Goal: Transaction & Acquisition: Purchase product/service

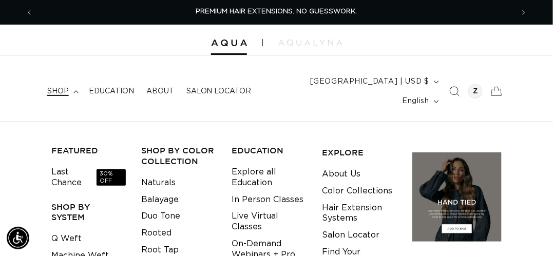
click at [94, 248] on link "Machine Weft" at bounding box center [80, 256] width 58 height 17
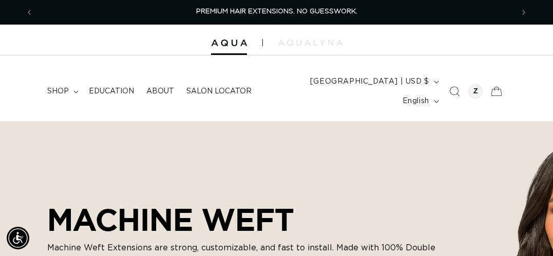
scroll to position [245, 0]
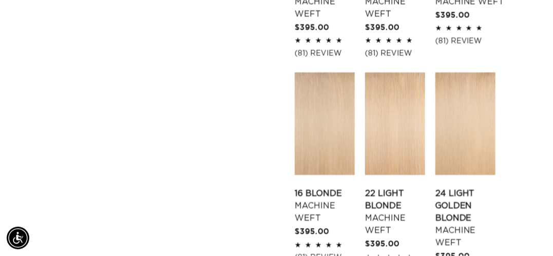
scroll to position [973, 0]
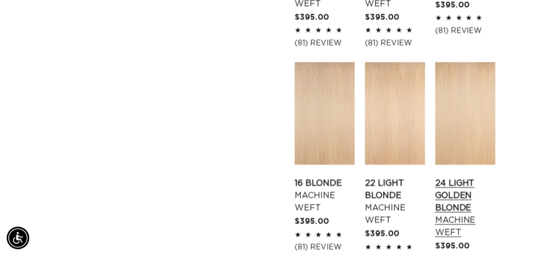
click at [456, 203] on link "24 Light Golden Blonde Machine Weft" at bounding box center [466, 208] width 60 height 62
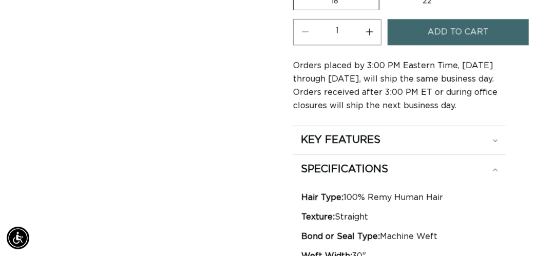
scroll to position [0, 961]
